Goal: Task Accomplishment & Management: Manage account settings

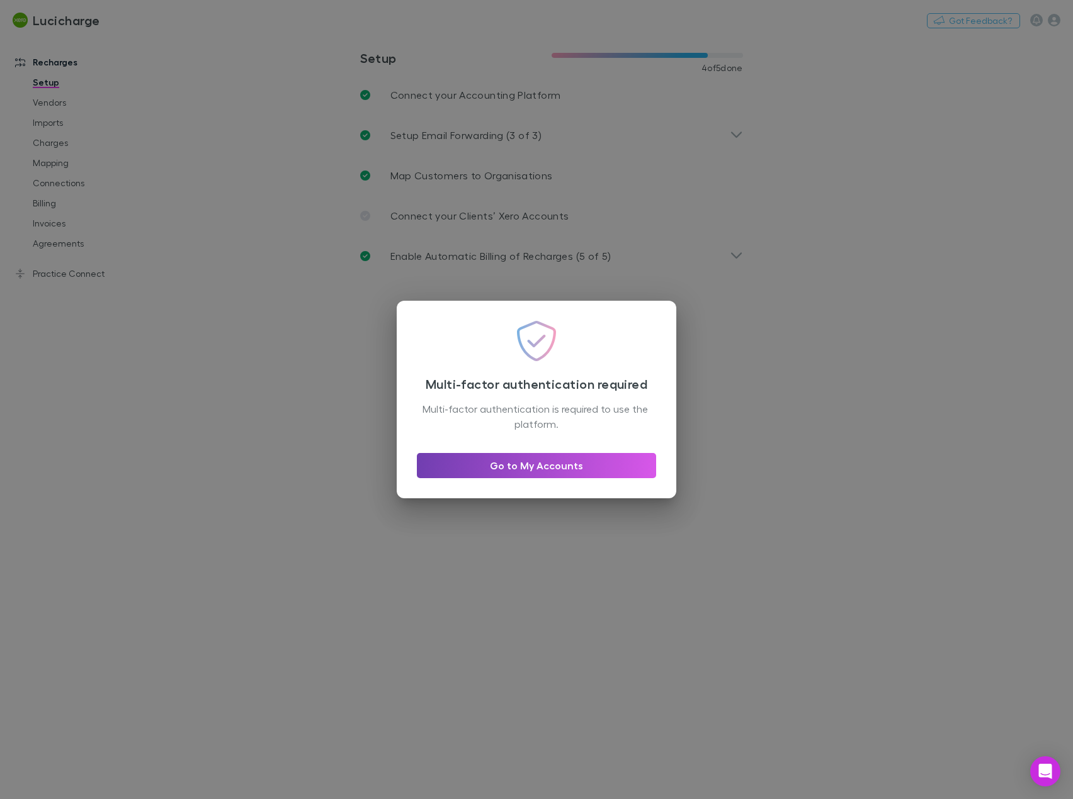
click at [583, 465] on link "Go to My Accounts" at bounding box center [536, 465] width 239 height 25
click at [559, 468] on link "Go to My Accounts" at bounding box center [536, 465] width 239 height 25
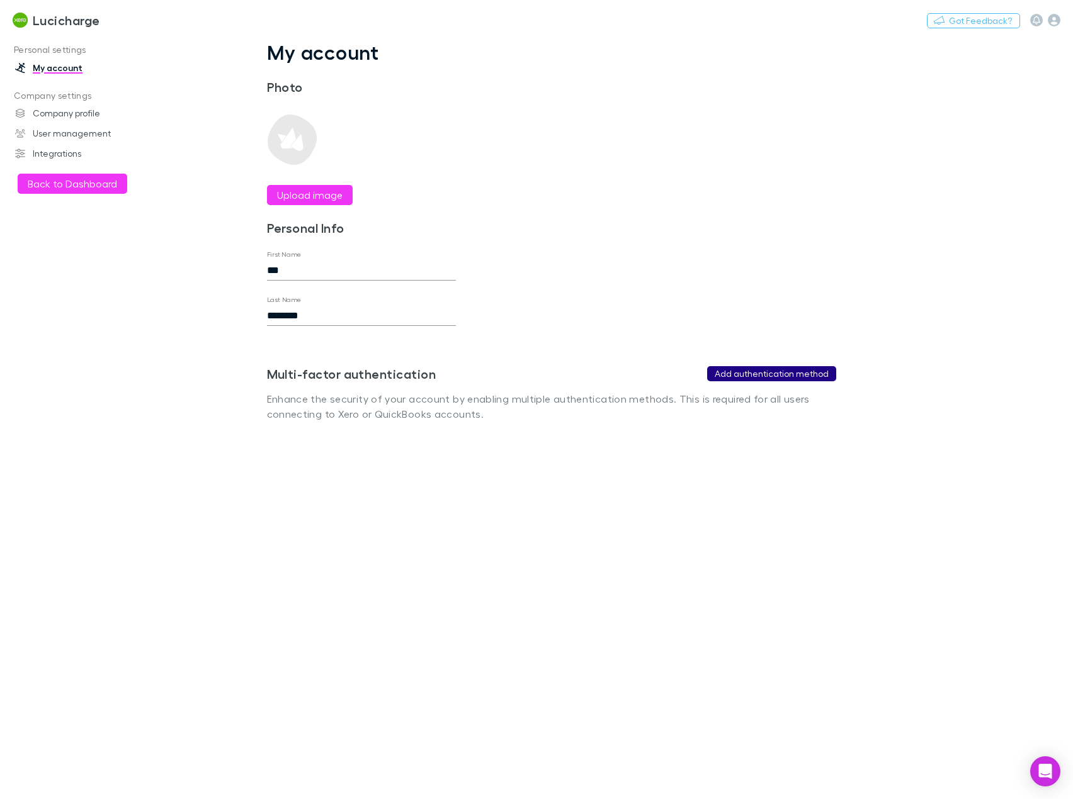
click at [768, 375] on button "Add authentication method" at bounding box center [771, 373] width 129 height 15
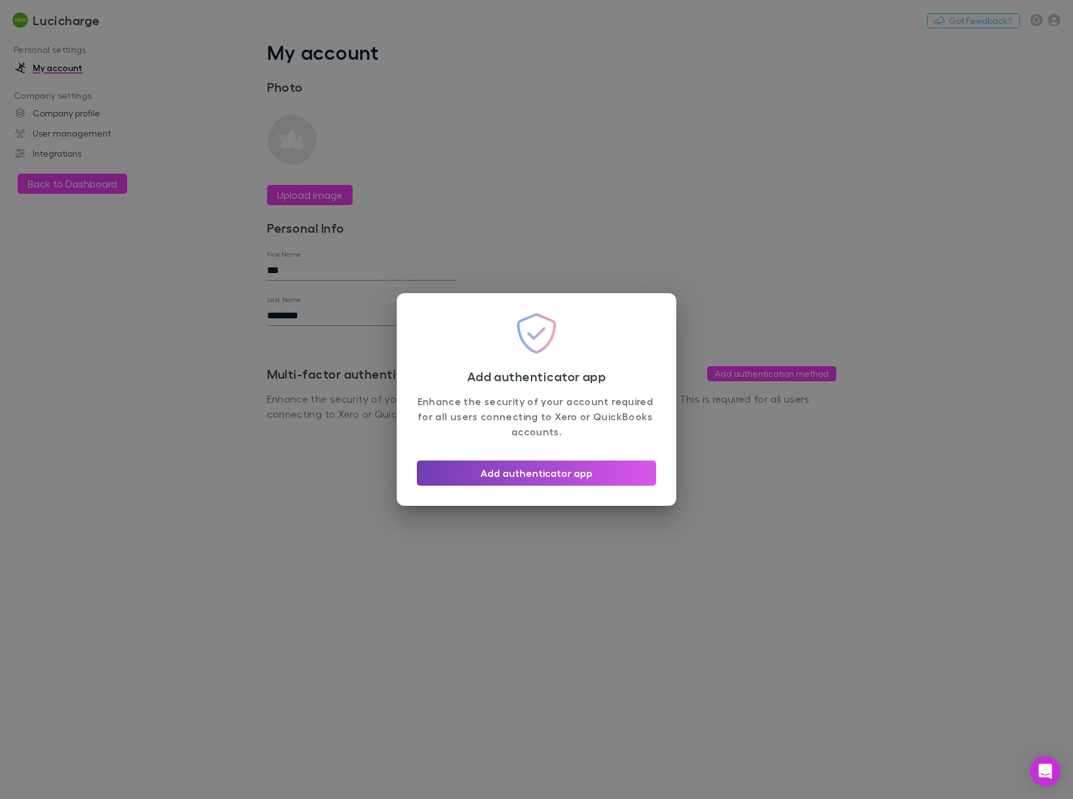
click at [567, 470] on button "Add authenticator app" at bounding box center [536, 473] width 239 height 25
